Goal: Communication & Community: Answer question/provide support

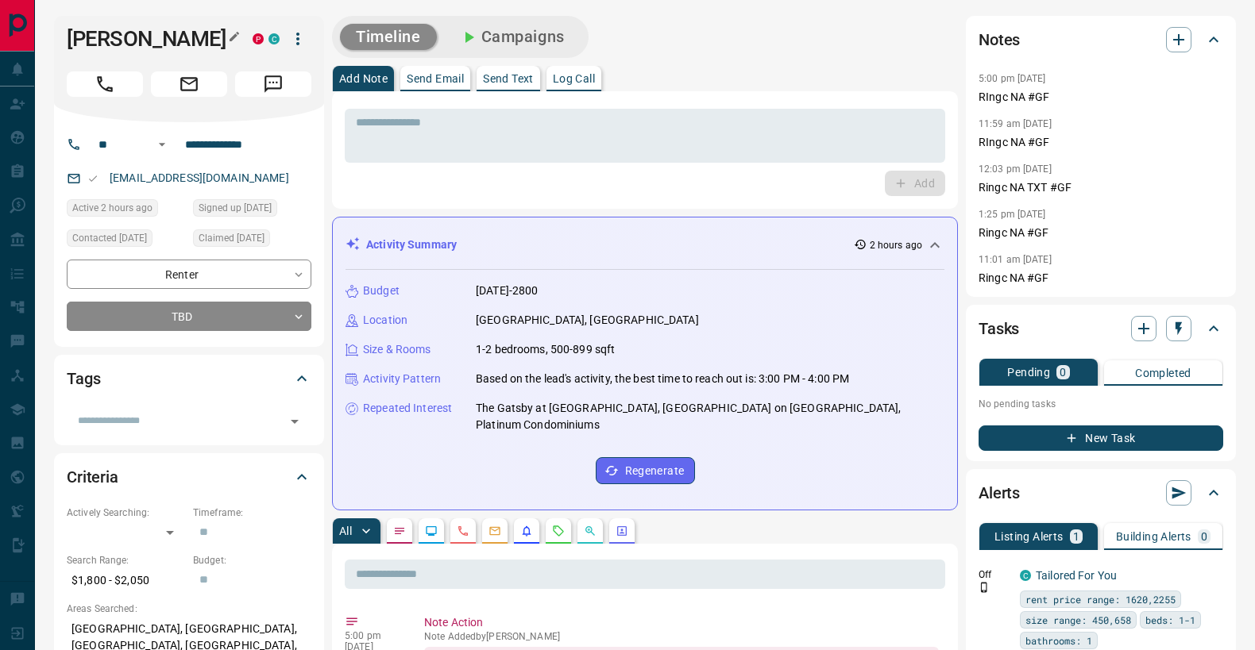
click at [143, 42] on h1 "[PERSON_NAME]" at bounding box center [148, 38] width 162 height 25
click at [114, 407] on div "​" at bounding box center [189, 420] width 245 height 27
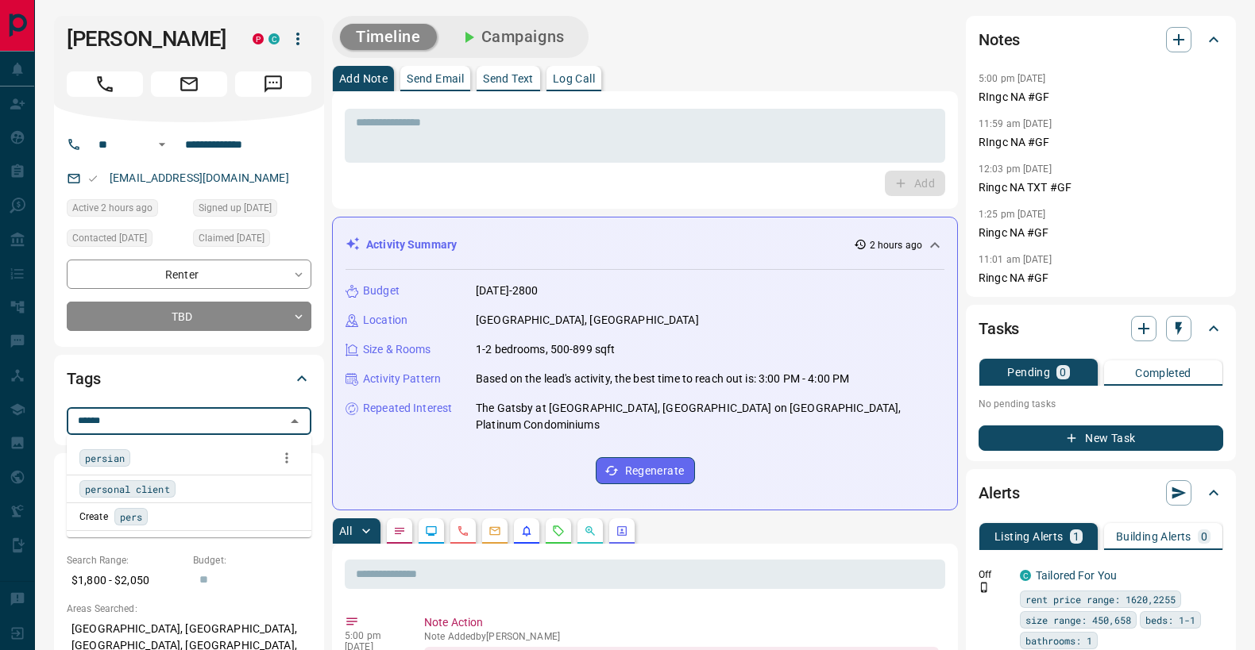
type input "*******"
click at [100, 457] on span "persian" at bounding box center [105, 458] width 40 height 16
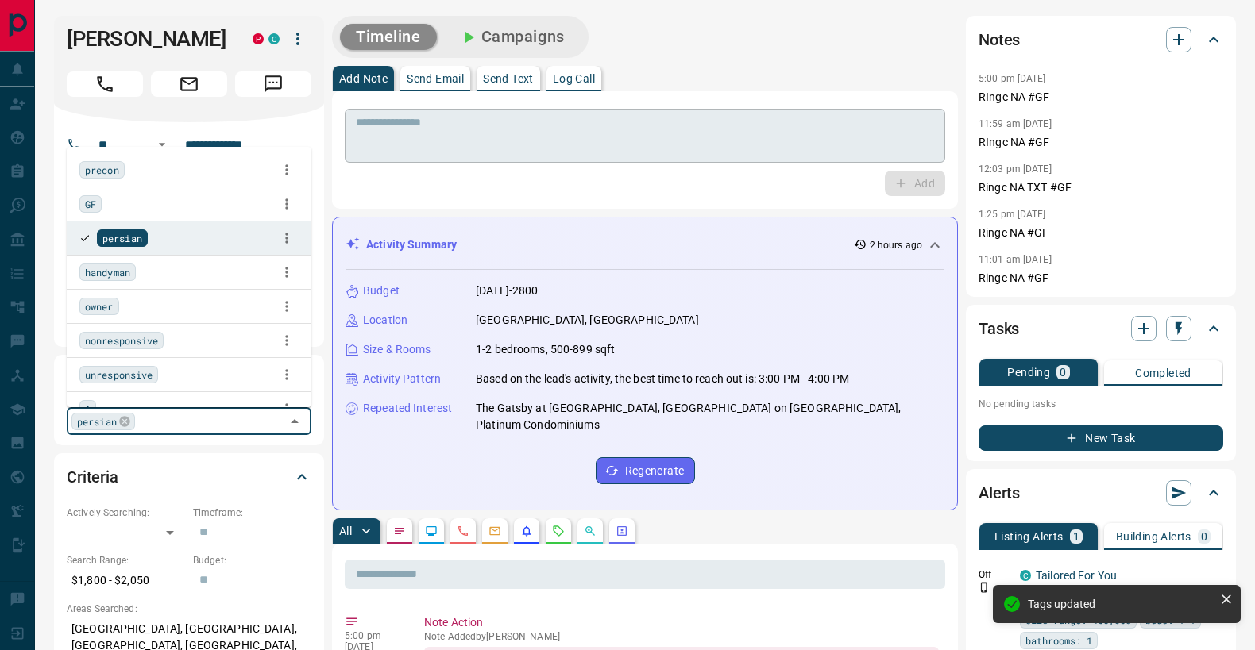
click at [450, 141] on textarea at bounding box center [645, 136] width 578 height 40
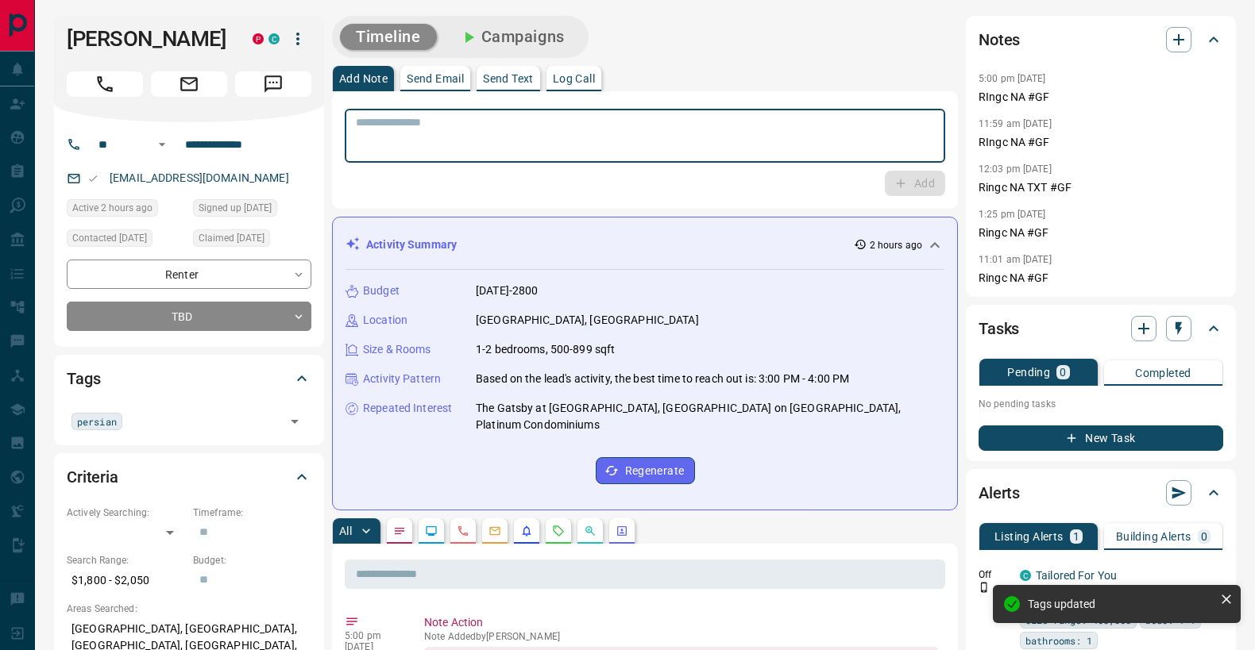
type textarea "*"
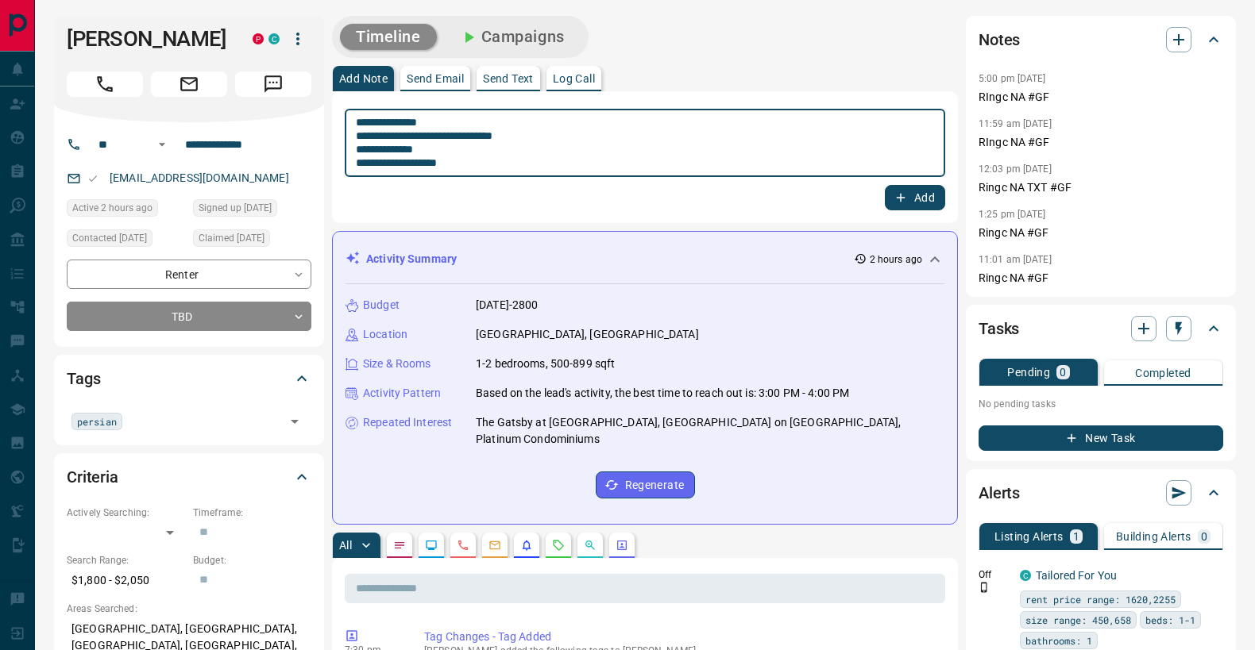
type textarea "**********"
drag, startPoint x: 915, startPoint y: 192, endPoint x: 822, endPoint y: 231, distance: 100.7
click at [914, 192] on button "Add" at bounding box center [915, 197] width 60 height 25
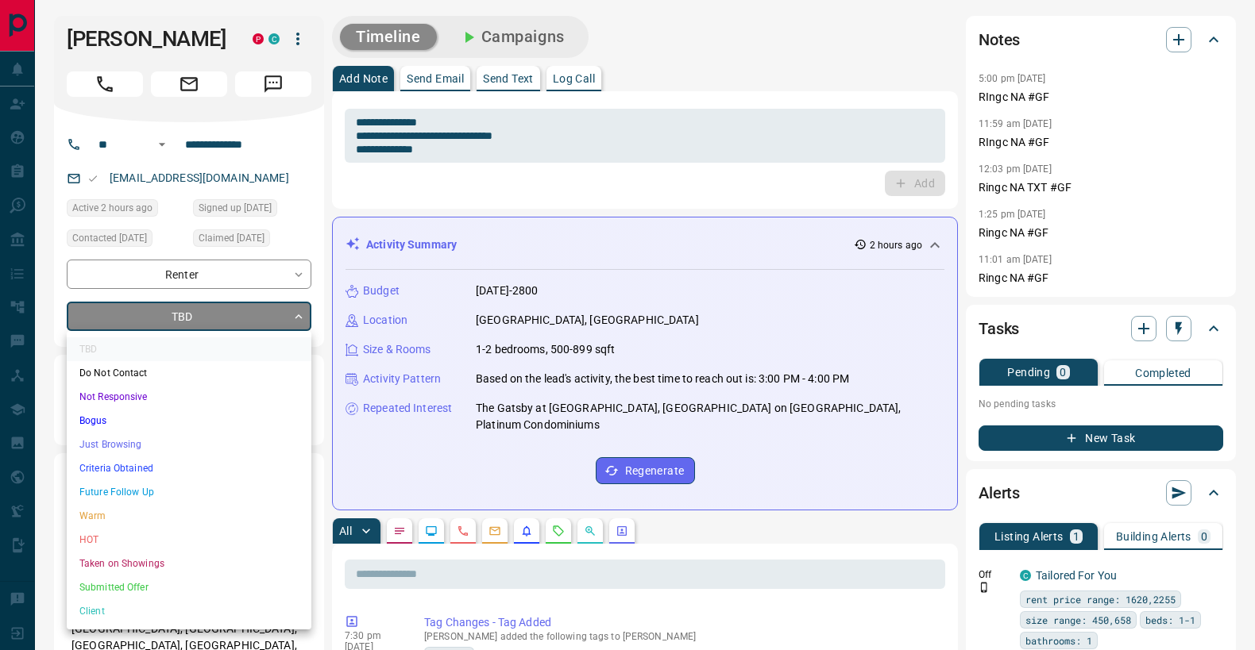
click at [163, 447] on li "Just Browsing" at bounding box center [189, 445] width 245 height 24
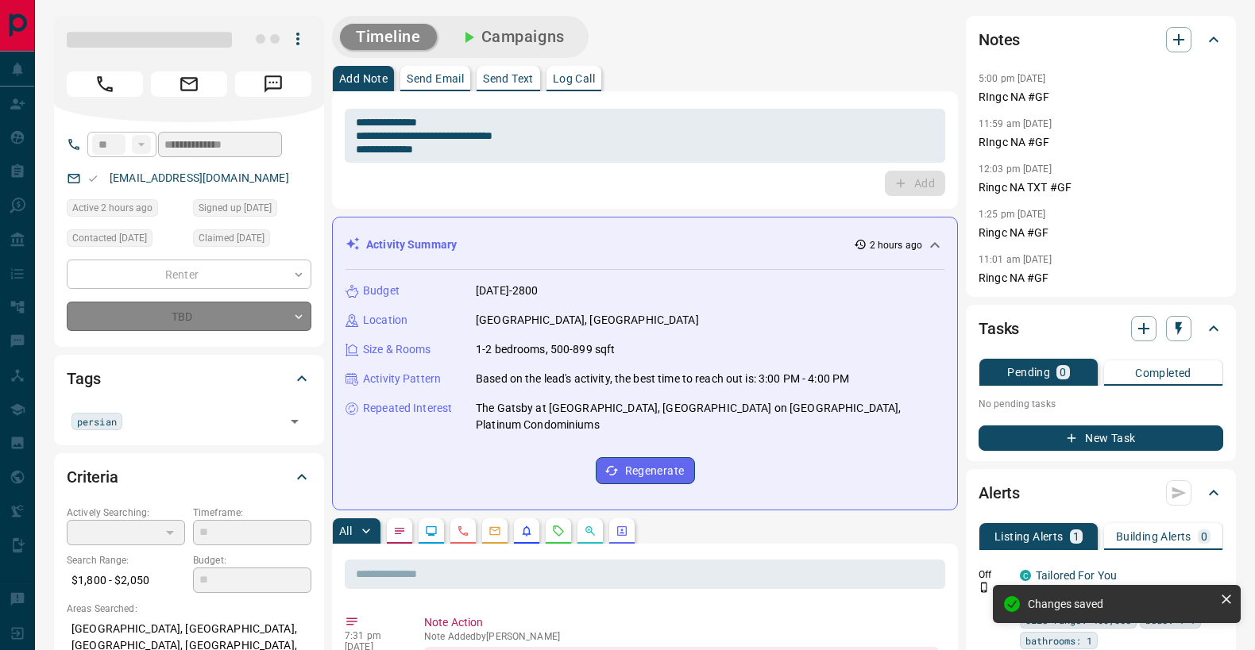
type input "*"
